Goal: Task Accomplishment & Management: Use online tool/utility

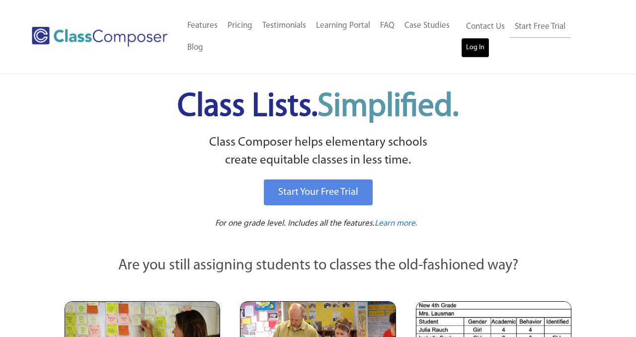
click at [480, 46] on link "Log In" at bounding box center [475, 48] width 28 height 20
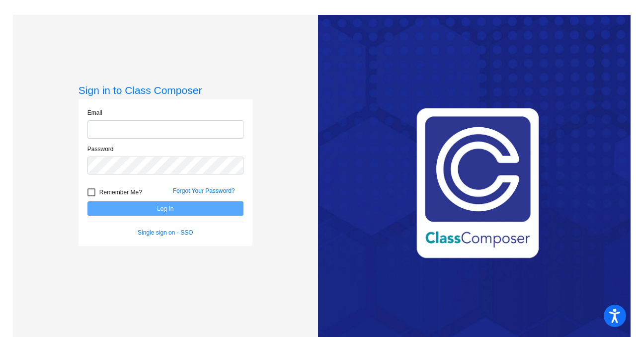
type input "[EMAIL_ADDRESS][DOMAIN_NAME]"
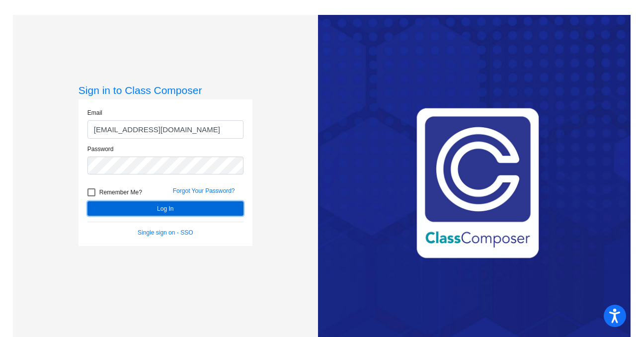
click at [178, 207] on button "Log In" at bounding box center [165, 208] width 156 height 14
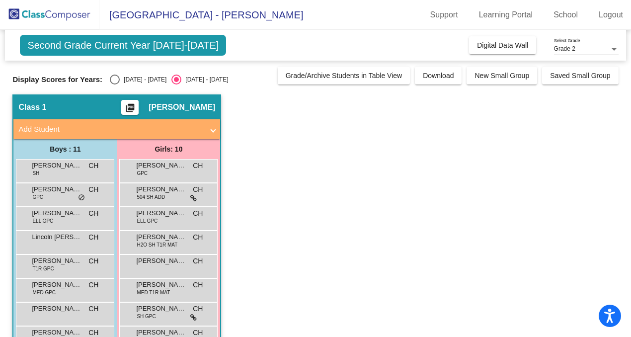
click at [114, 80] on div "Select an option" at bounding box center [115, 79] width 10 height 10
click at [114, 84] on input "[DATE] - [DATE]" at bounding box center [114, 84] width 0 height 0
radio input "true"
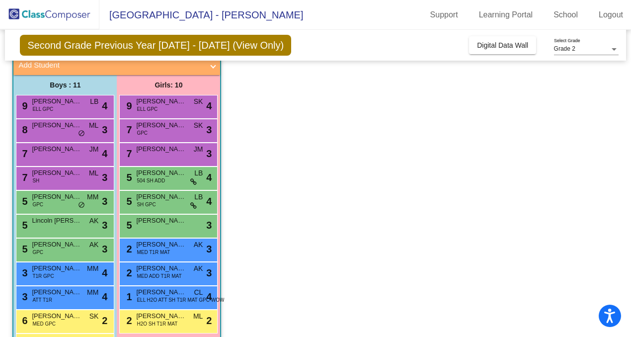
scroll to position [100, 0]
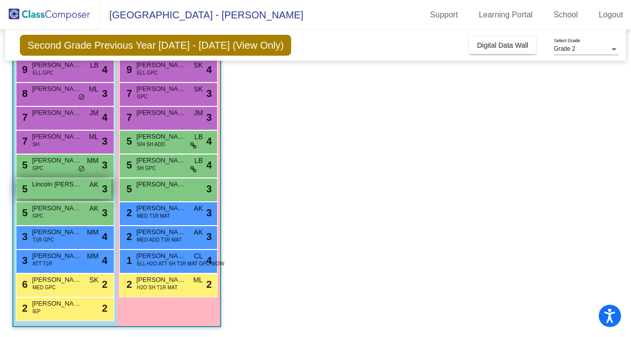
click at [58, 186] on span "Lincoln [PERSON_NAME]" at bounding box center [57, 184] width 50 height 10
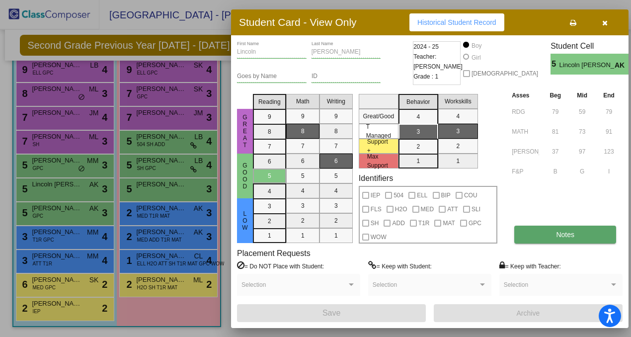
click at [537, 236] on button "Notes" at bounding box center [565, 234] width 102 height 18
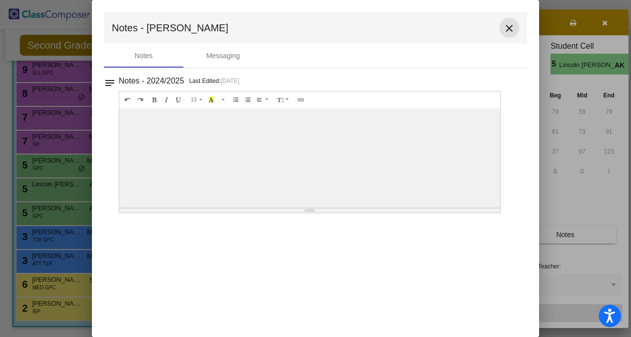
click at [509, 30] on mat-icon "close" at bounding box center [509, 28] width 12 height 12
